Goal: Find specific page/section: Find specific page/section

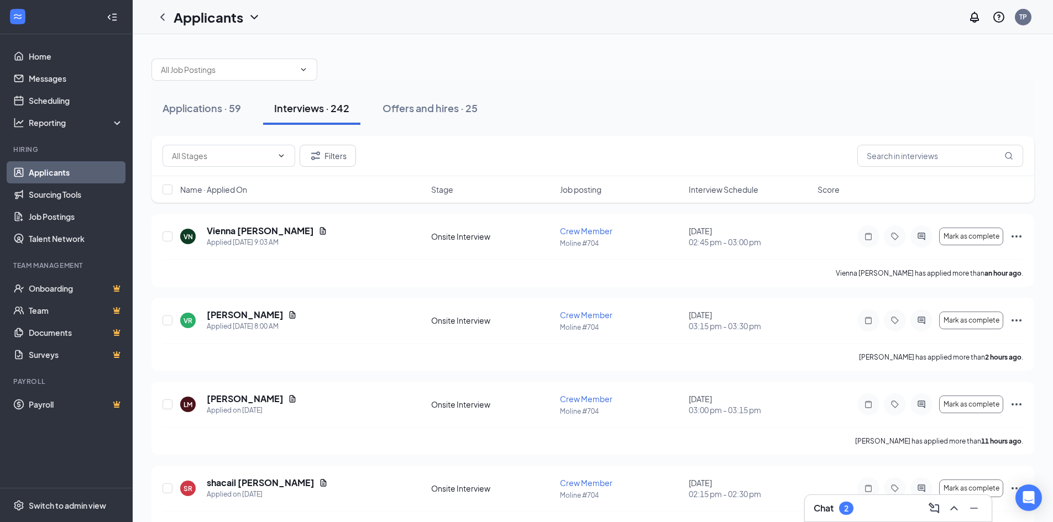
click at [844, 503] on div "2" at bounding box center [846, 508] width 4 height 9
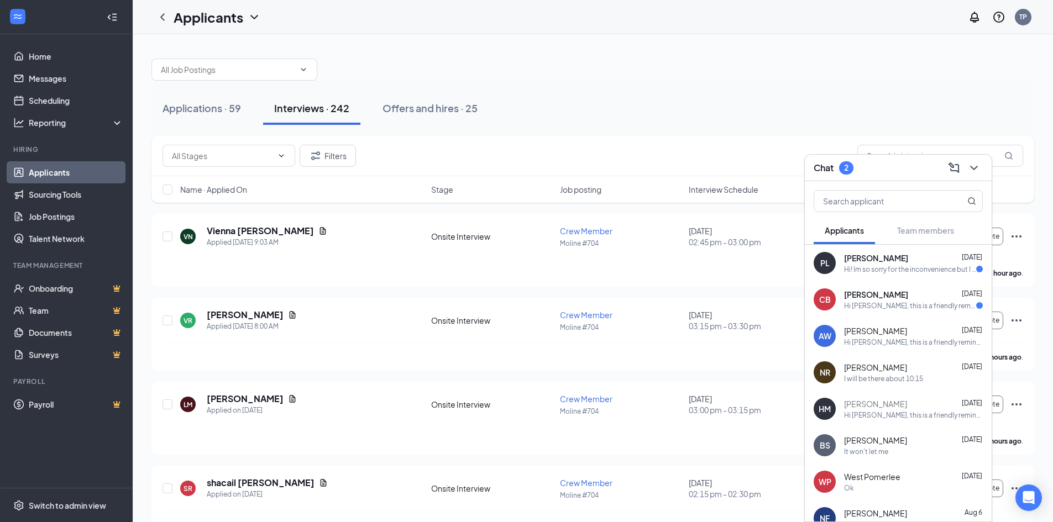
click at [876, 270] on div "Hi! Im so sorry for the inconvenience but I caught a cold over the weekend. Is …" at bounding box center [910, 269] width 132 height 9
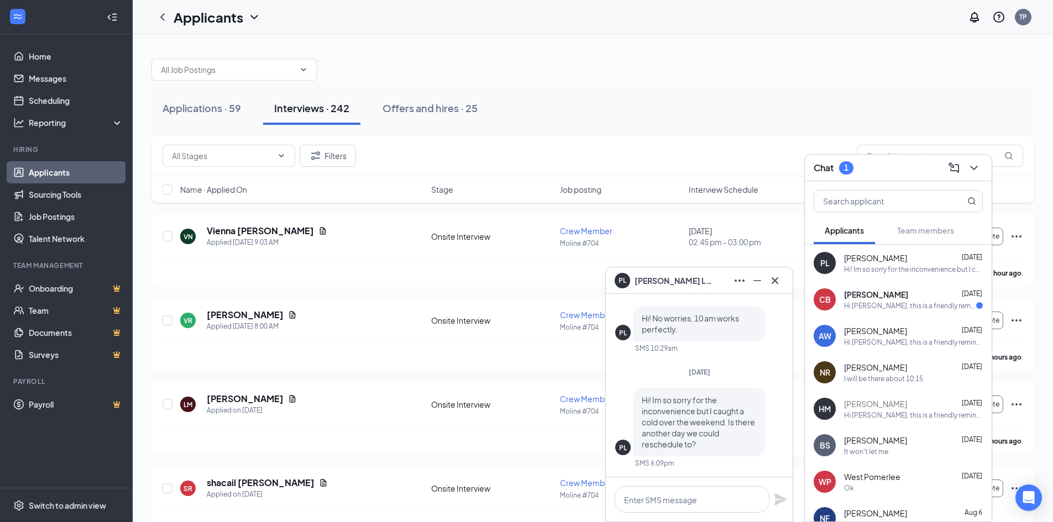
click at [642, 282] on span "[PERSON_NAME]" at bounding box center [672, 281] width 77 height 12
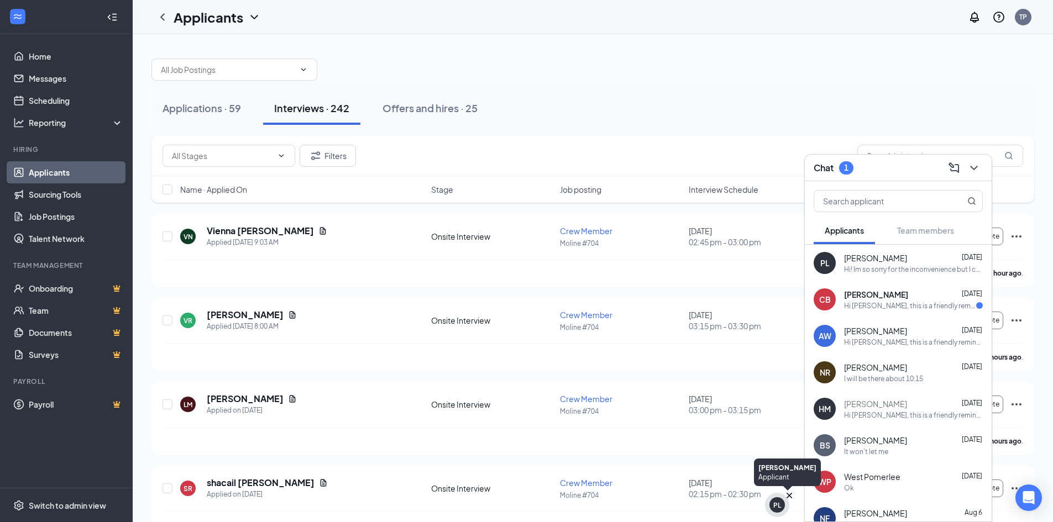
click at [781, 503] on div "PL" at bounding box center [777, 505] width 24 height 24
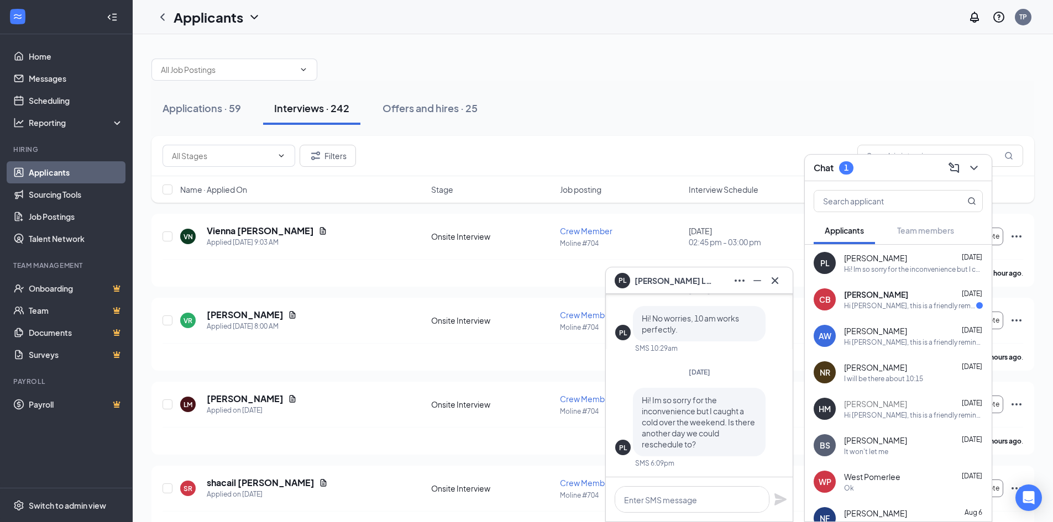
click at [640, 277] on span "[PERSON_NAME]" at bounding box center [672, 281] width 77 height 12
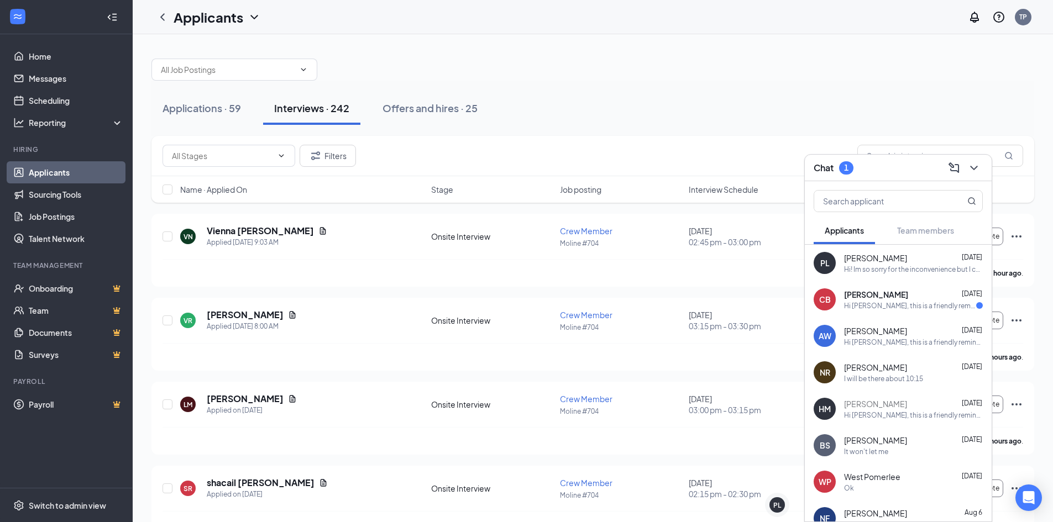
click at [825, 260] on div "PL" at bounding box center [824, 263] width 9 height 11
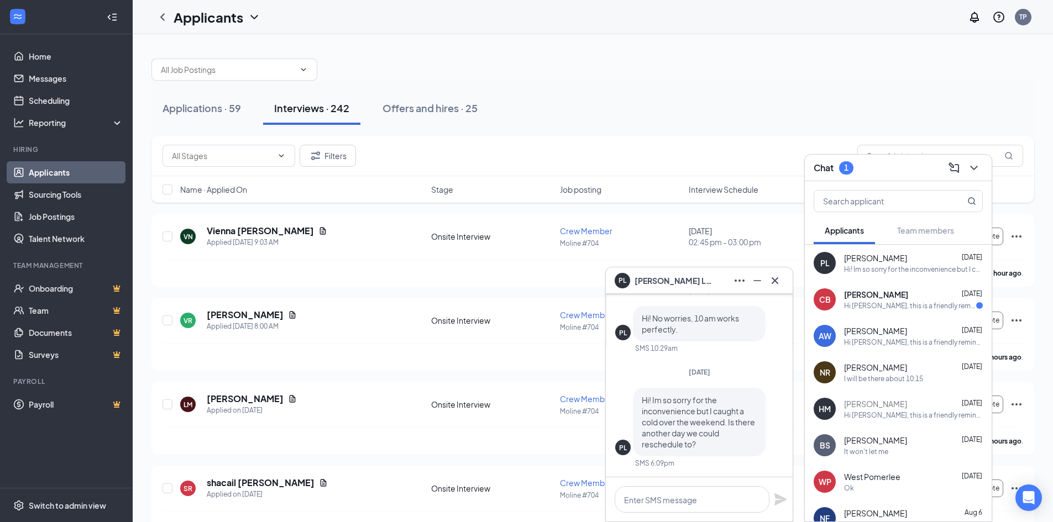
click at [622, 449] on div "PL" at bounding box center [623, 447] width 8 height 9
drag, startPoint x: 870, startPoint y: 246, endPoint x: 832, endPoint y: 253, distance: 38.6
click at [832, 253] on div "[PERSON_NAME] Lilius [DATE] Hi! Im so sorry for the inconvenience but I caught …" at bounding box center [898, 263] width 187 height 36
click at [846, 259] on span "[PERSON_NAME]" at bounding box center [875, 258] width 63 height 11
click at [67, 104] on link "Scheduling" at bounding box center [76, 101] width 95 height 22
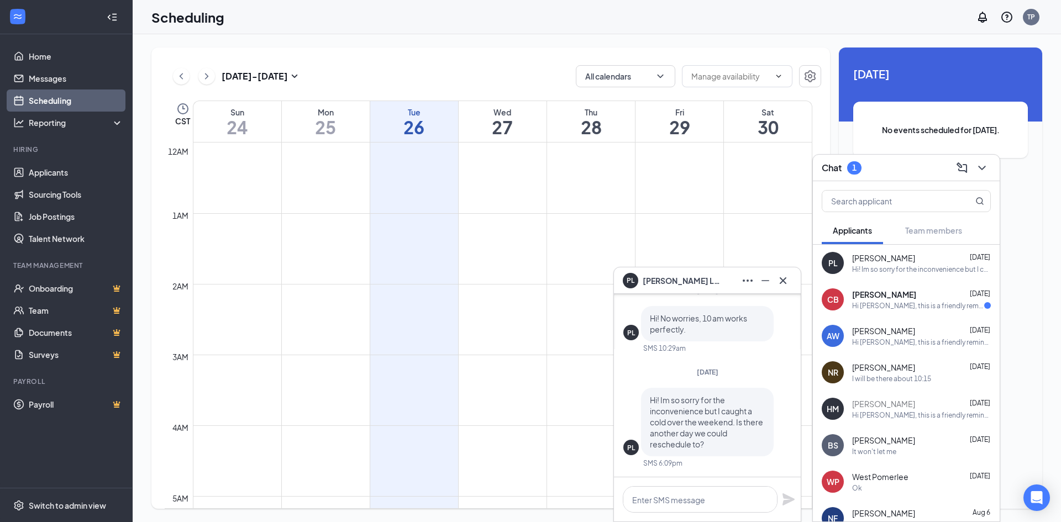
scroll to position [543, 0]
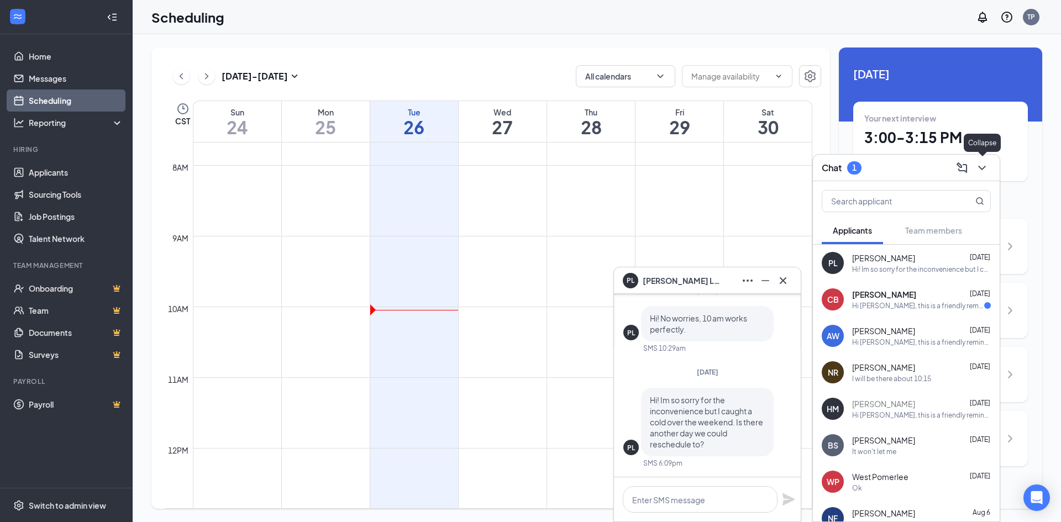
click at [975, 169] on icon "ChevronDown" at bounding box center [981, 167] width 13 height 13
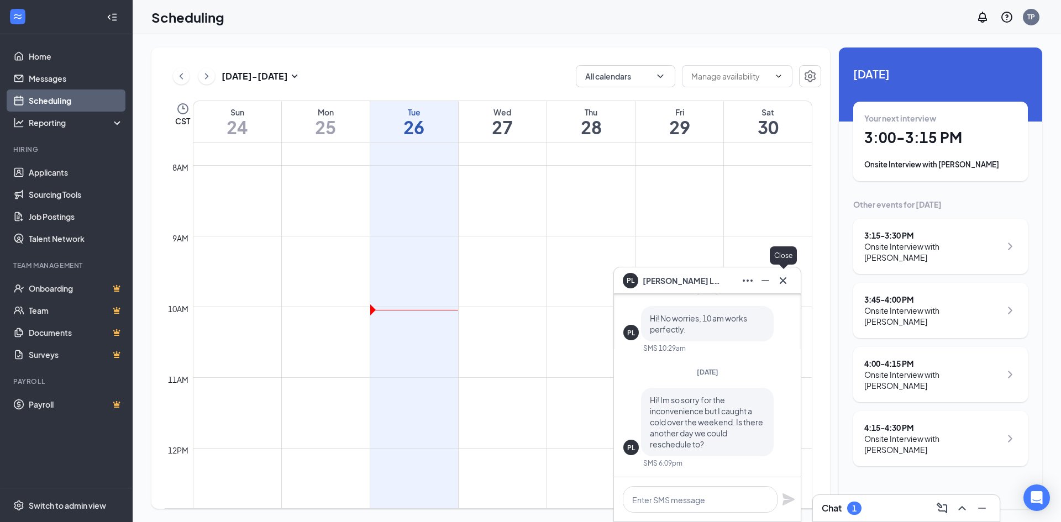
click at [788, 276] on icon "Cross" at bounding box center [783, 280] width 13 height 13
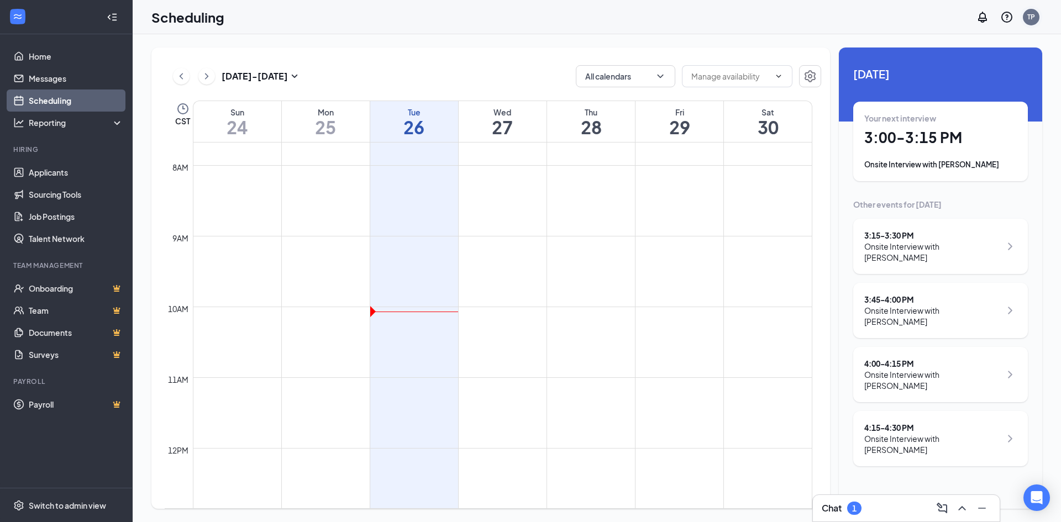
click at [1027, 9] on div "TP" at bounding box center [1031, 17] width 22 height 22
click at [55, 172] on link "Applicants" at bounding box center [76, 172] width 95 height 22
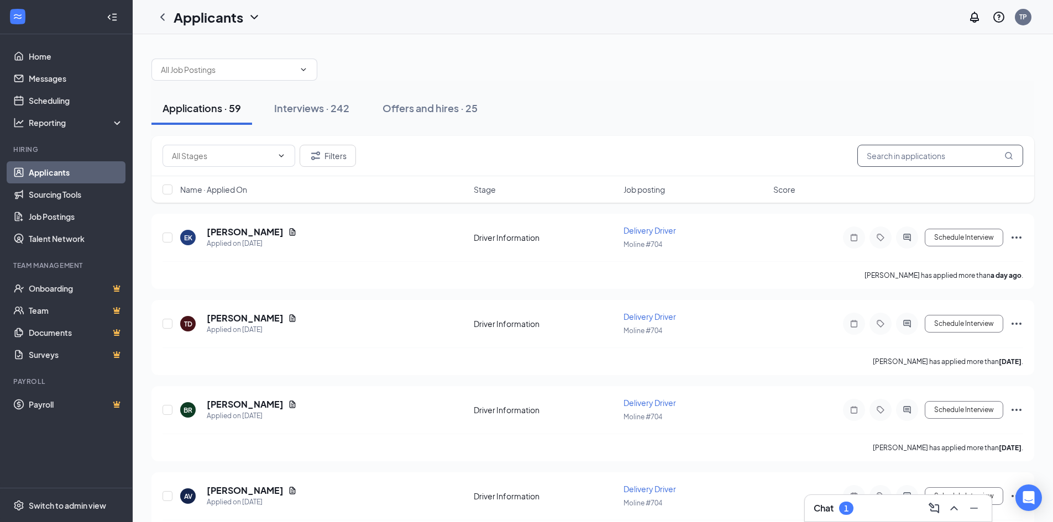
click at [911, 162] on input "text" at bounding box center [940, 156] width 166 height 22
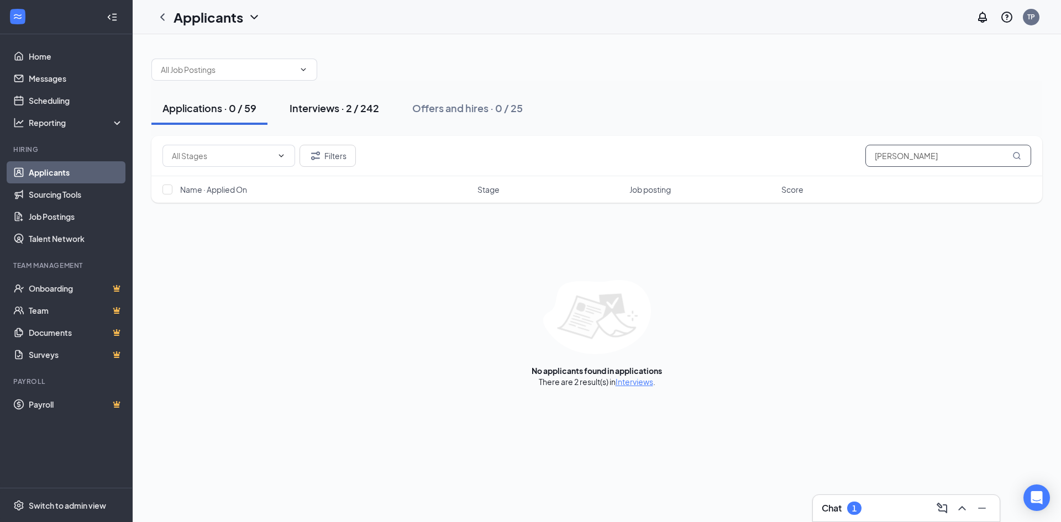
type input "[PERSON_NAME]"
click at [354, 113] on div "Interviews · 2 / 242" at bounding box center [335, 108] width 90 height 14
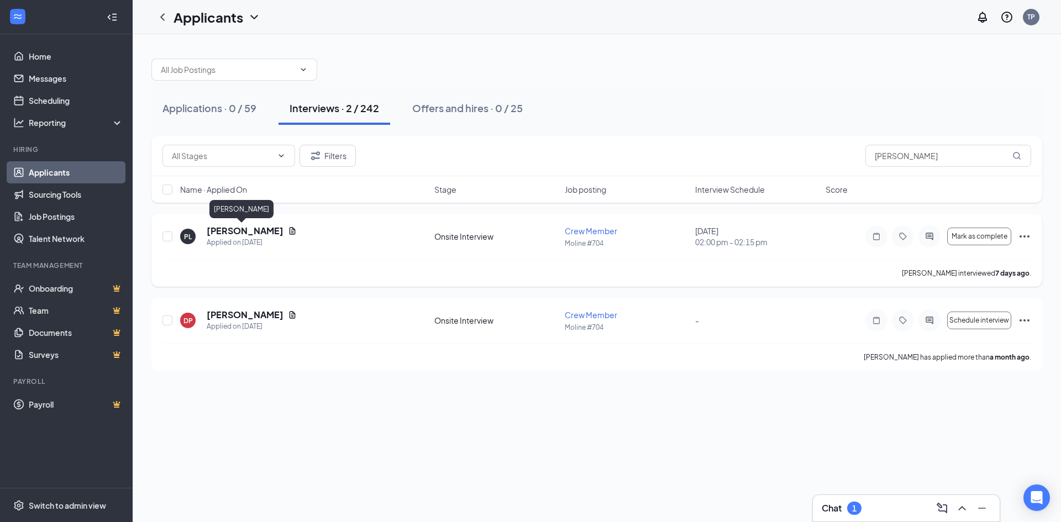
click at [221, 232] on h5 "[PERSON_NAME]" at bounding box center [245, 231] width 77 height 12
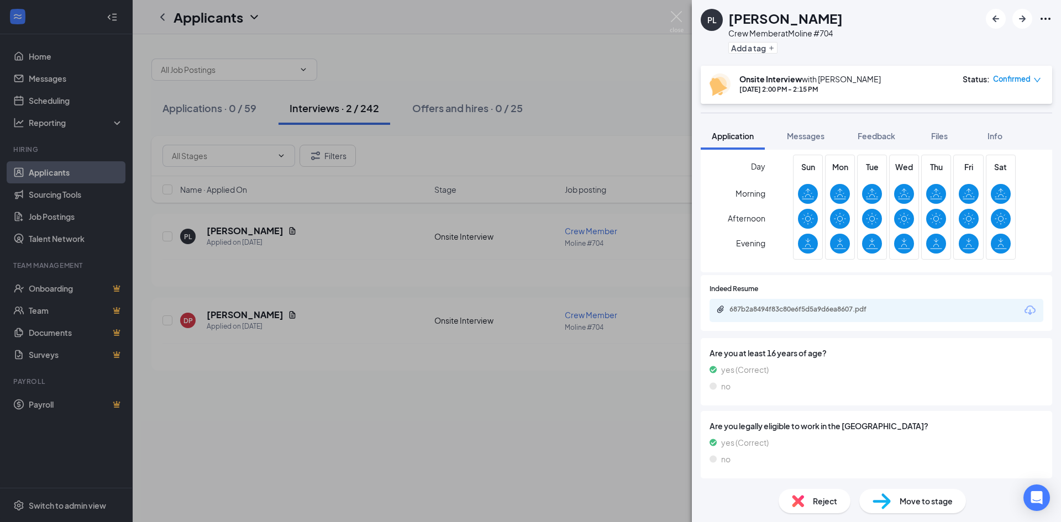
scroll to position [282, 0]
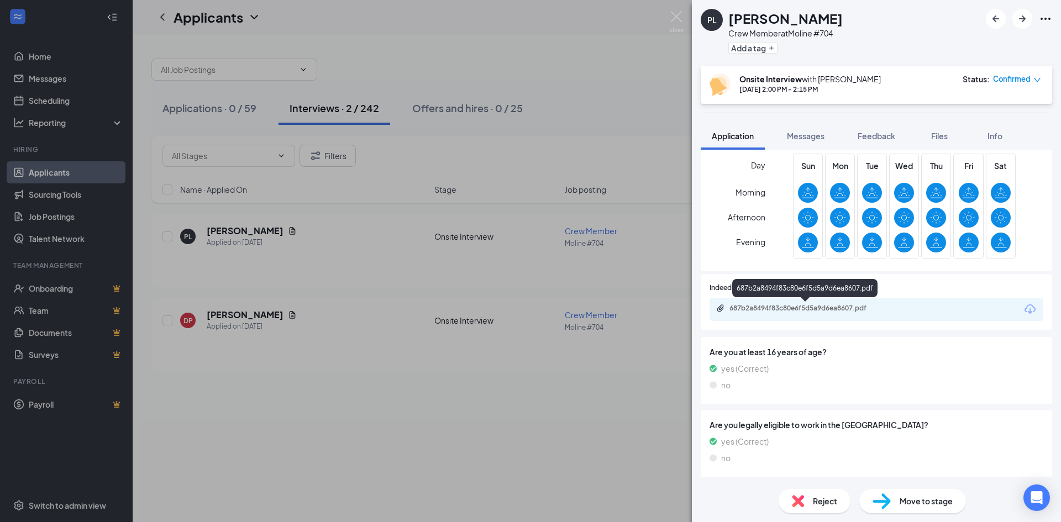
click at [777, 308] on div "687b2a8494f83c80e6f5d5a9d6ea8607.pdf" at bounding box center [807, 308] width 155 height 9
